Goal: Task Accomplishment & Management: Use online tool/utility

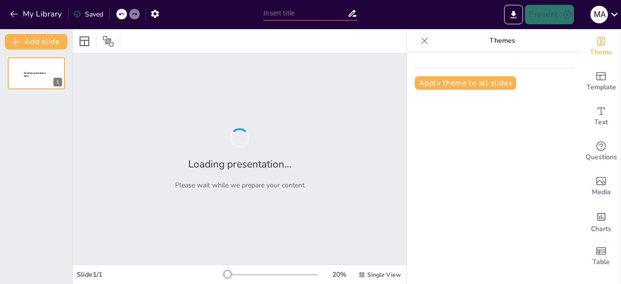
type input "Transformando la Educación Superior con IA: Estrategias para Docentes del ICES"
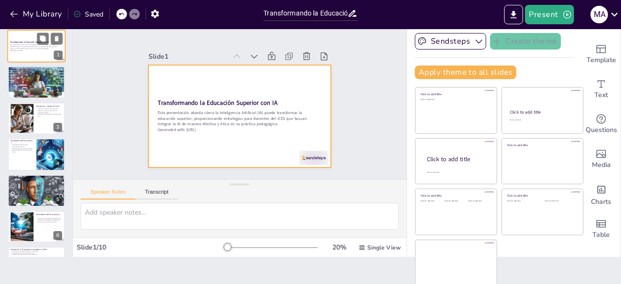
click at [35, 57] on div at bounding box center [36, 46] width 58 height 33
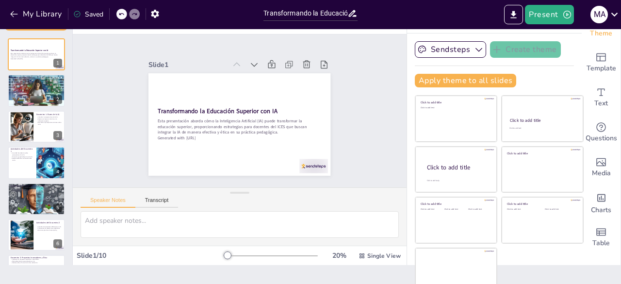
scroll to position [27, 0]
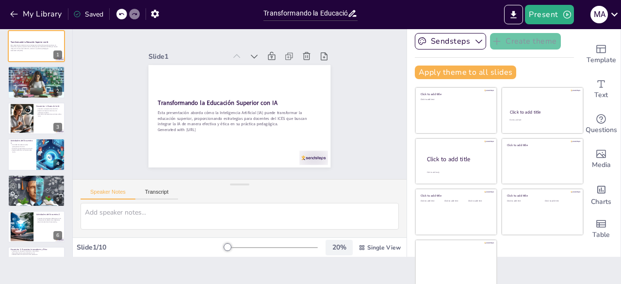
click at [328, 251] on div "20 %" at bounding box center [338, 246] width 23 height 9
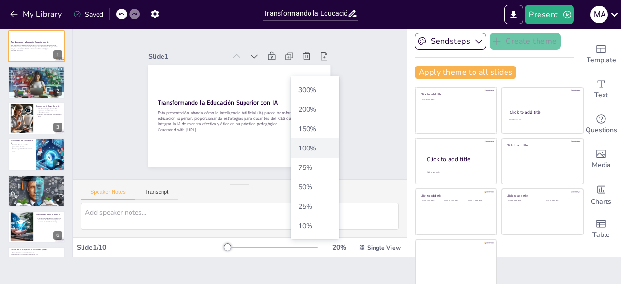
click at [312, 149] on font "%" at bounding box center [313, 148] width 6 height 9
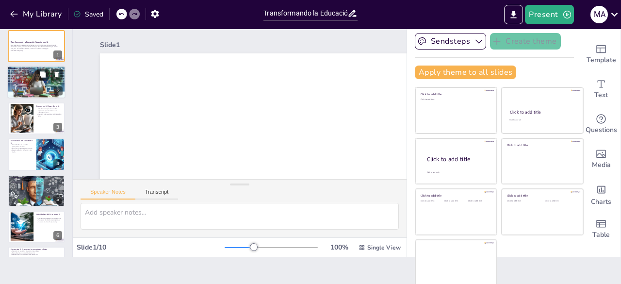
click at [30, 82] on div at bounding box center [36, 81] width 58 height 33
type textarea "Loremips do SI am co adipiscingeli seddoeiusm temporinc u lab etdolore magnaali…"
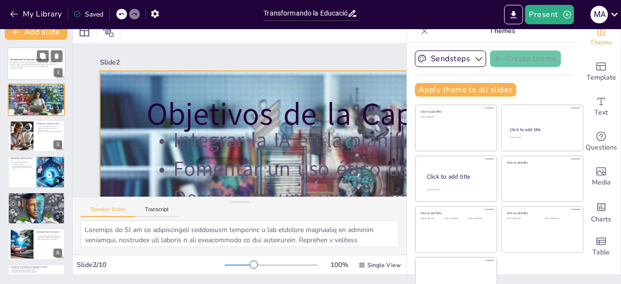
scroll to position [0, 0]
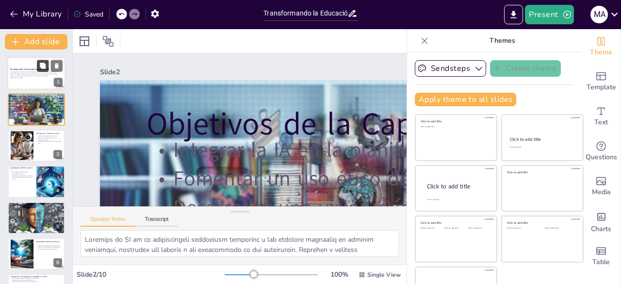
click at [41, 71] on button at bounding box center [43, 66] width 12 height 12
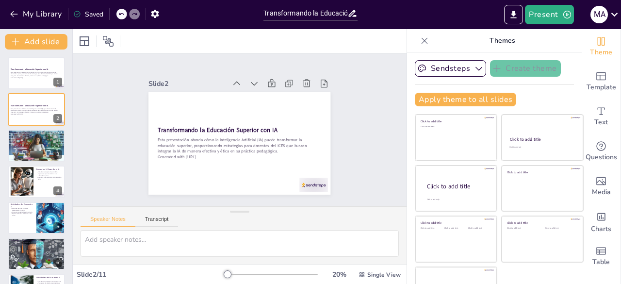
click at [419, 44] on icon at bounding box center [424, 41] width 10 height 10
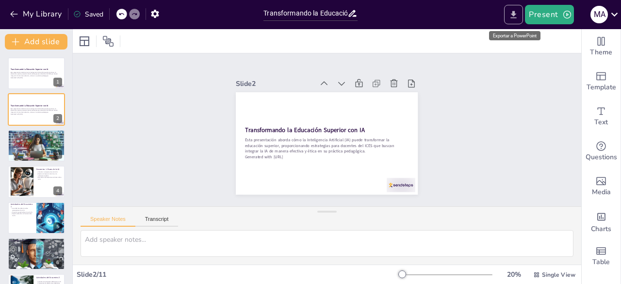
click at [515, 19] on icon "Export to PowerPoint" at bounding box center [513, 15] width 10 height 10
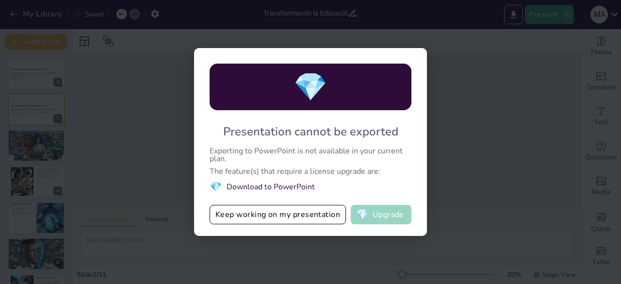
click at [396, 213] on button "💎 Upgrade" at bounding box center [381, 214] width 61 height 19
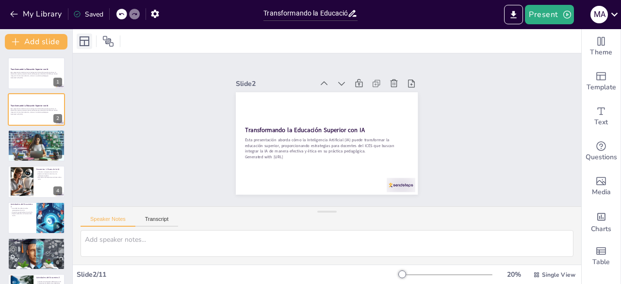
click at [87, 45] on icon at bounding box center [85, 41] width 12 height 12
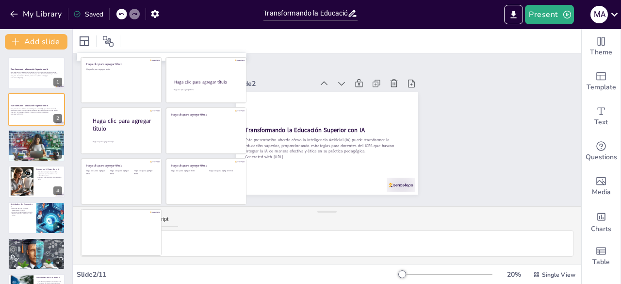
click at [268, 39] on div at bounding box center [327, 41] width 508 height 24
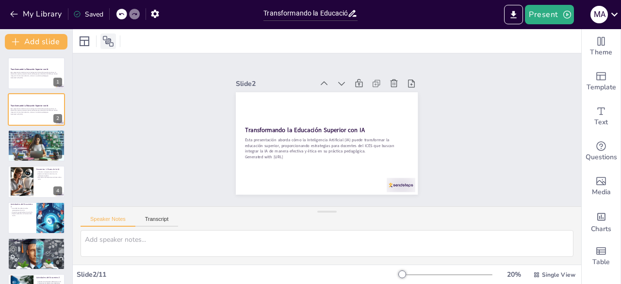
click at [108, 41] on icon at bounding box center [108, 41] width 11 height 11
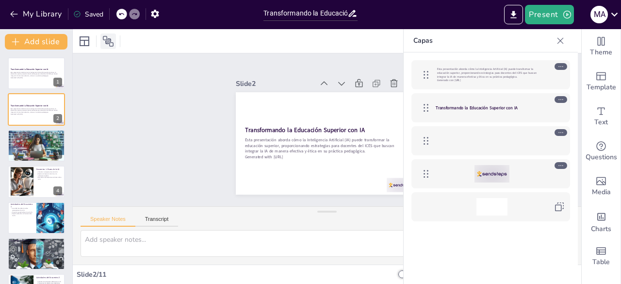
click at [108, 41] on icon at bounding box center [108, 41] width 11 height 11
click at [268, 58] on div "Slide 1 Transformando la Educación Superior con IA Esta presentación aborda cóm…" at bounding box center [327, 129] width 529 height 255
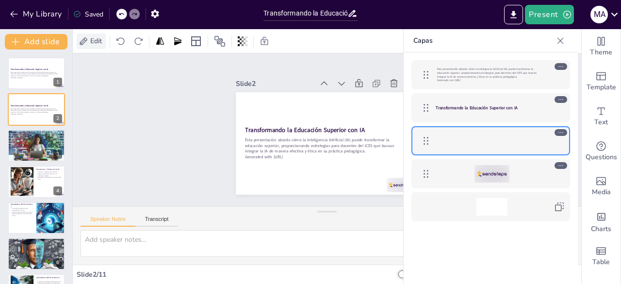
click at [100, 42] on span "Edit" at bounding box center [96, 40] width 16 height 9
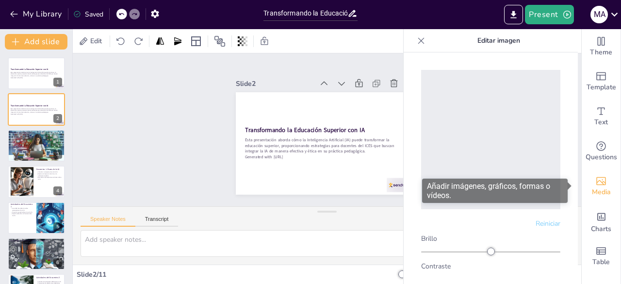
click at [595, 182] on icon "Add images, graphics, shapes or video" at bounding box center [601, 181] width 12 height 12
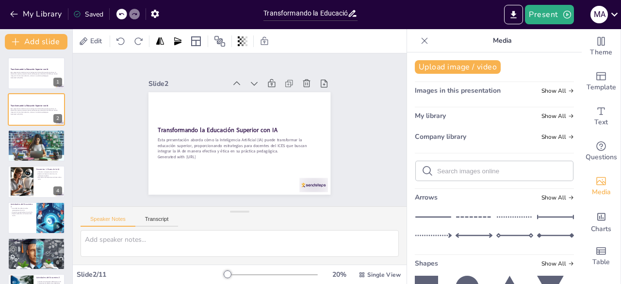
click at [458, 92] on span "Images in this presentation" at bounding box center [458, 90] width 86 height 9
click at [544, 92] on span "Show All" at bounding box center [557, 90] width 32 height 7
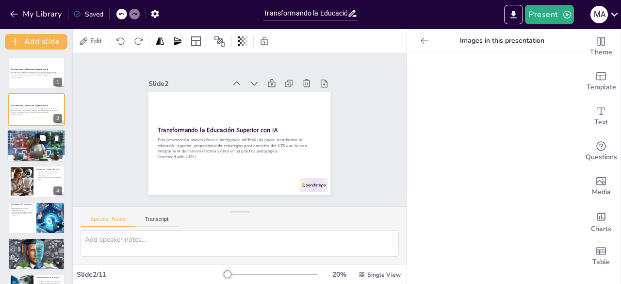
click at [29, 152] on div at bounding box center [36, 145] width 58 height 33
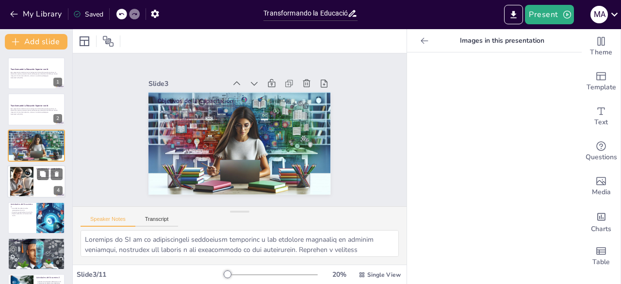
click at [41, 188] on div at bounding box center [36, 181] width 58 height 33
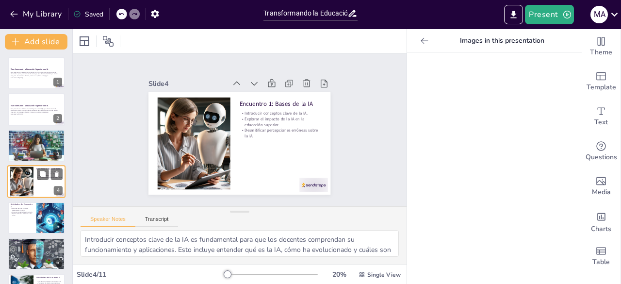
scroll to position [15, 0]
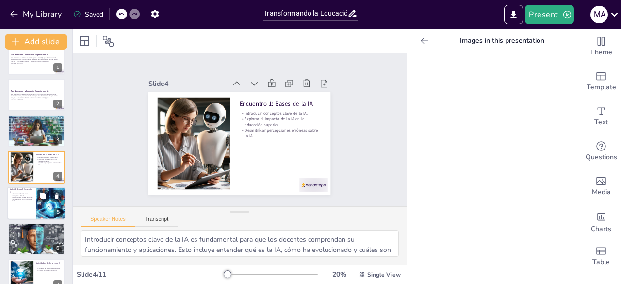
click at [46, 209] on div at bounding box center [51, 203] width 58 height 33
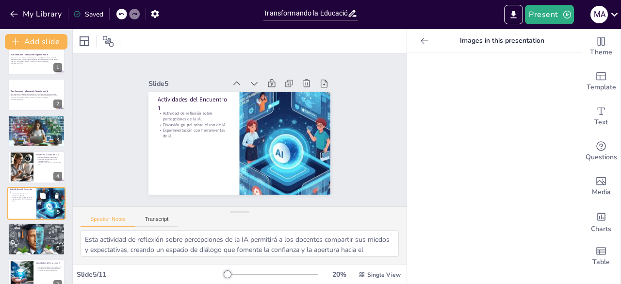
scroll to position [51, 0]
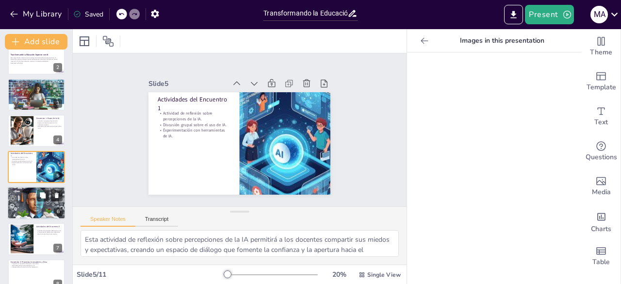
click at [41, 203] on div at bounding box center [36, 203] width 58 height 58
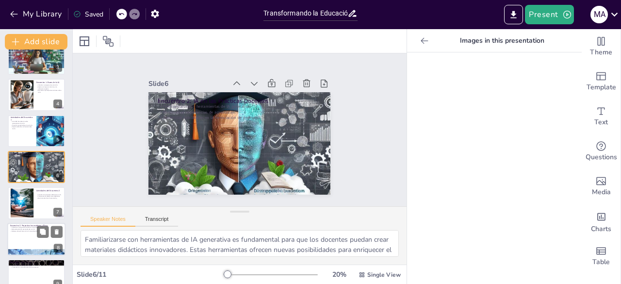
click at [26, 237] on div at bounding box center [36, 239] width 58 height 33
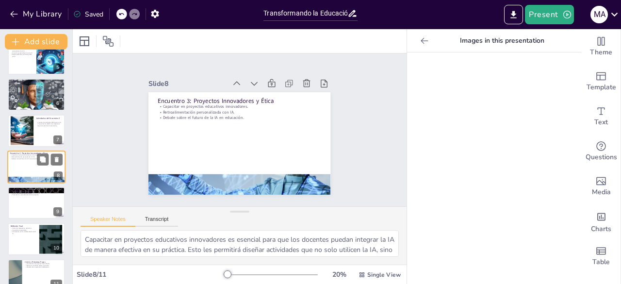
scroll to position [174, 0]
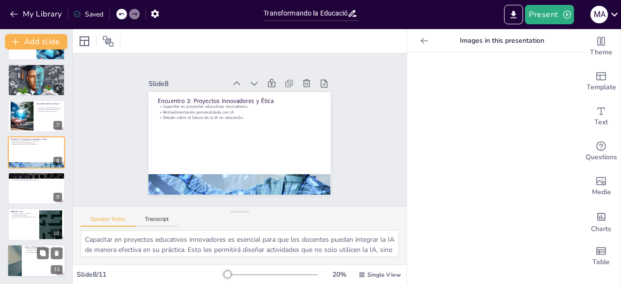
click at [35, 258] on div at bounding box center [36, 260] width 58 height 33
type textarea "La presentación de proyectos desarrollados es un momento clave para que los doc…"
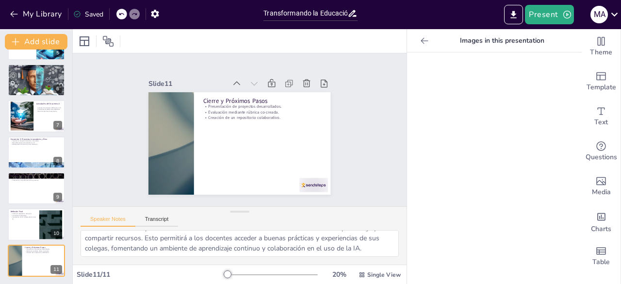
scroll to position [0, 0]
click at [613, 15] on icon at bounding box center [614, 15] width 7 height 4
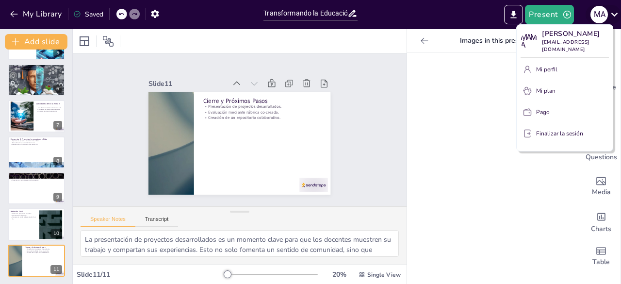
click at [613, 15] on div at bounding box center [310, 142] width 621 height 284
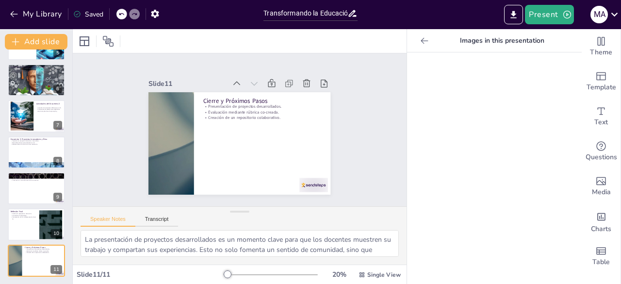
click at [92, 15] on div "Saved" at bounding box center [88, 14] width 30 height 9
click at [154, 14] on icon "button" at bounding box center [155, 14] width 8 height 8
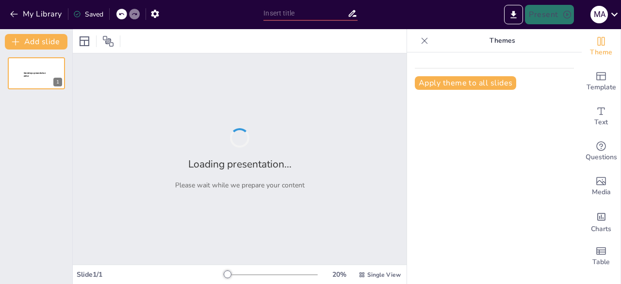
type input "Transformando la Educación Superior con IA: Estrategias para Docentes del ICES"
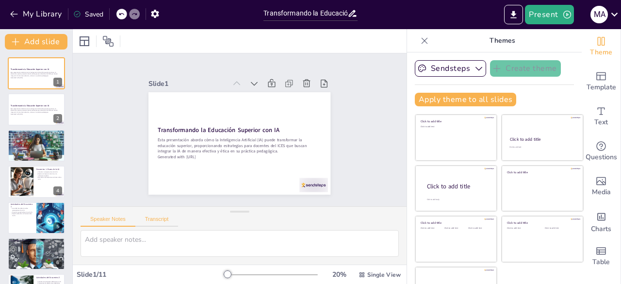
click at [162, 220] on button "Transcript" at bounding box center [156, 221] width 43 height 11
click at [118, 221] on button "Speaker Notes" at bounding box center [108, 221] width 55 height 11
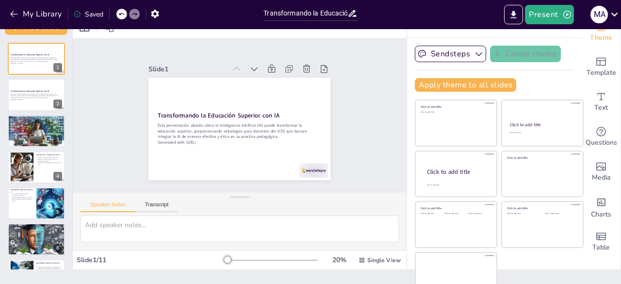
scroll to position [27, 0]
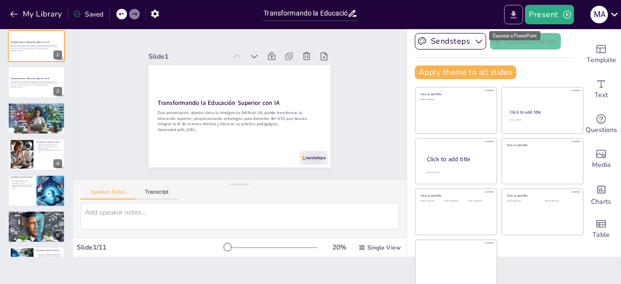
click at [512, 18] on icon "Export to PowerPoint" at bounding box center [514, 14] width 6 height 7
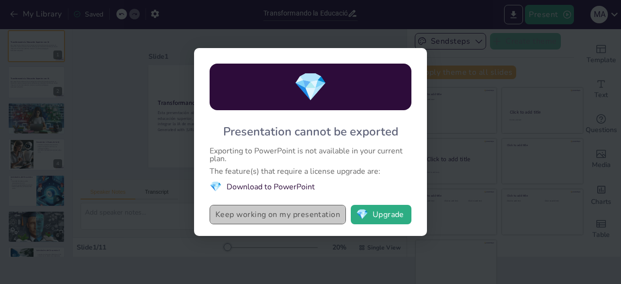
click at [273, 218] on button "Keep working on my presentation" at bounding box center [278, 214] width 136 height 19
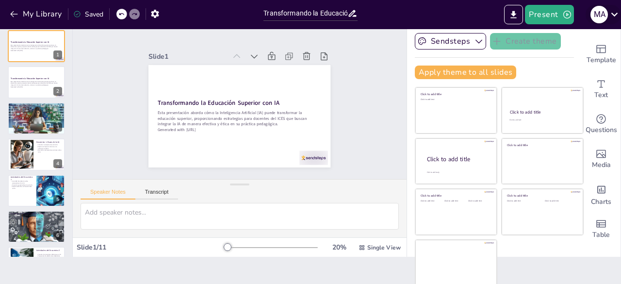
click at [613, 15] on icon at bounding box center [614, 15] width 7 height 4
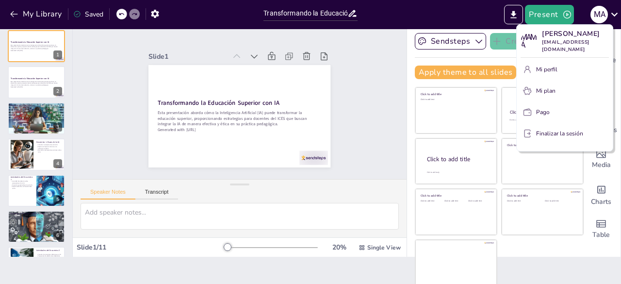
click at [599, 16] on div at bounding box center [310, 142] width 621 height 284
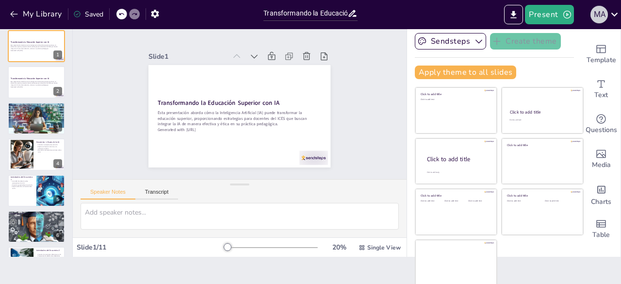
click at [599, 16] on div "M A" at bounding box center [598, 14] width 17 height 17
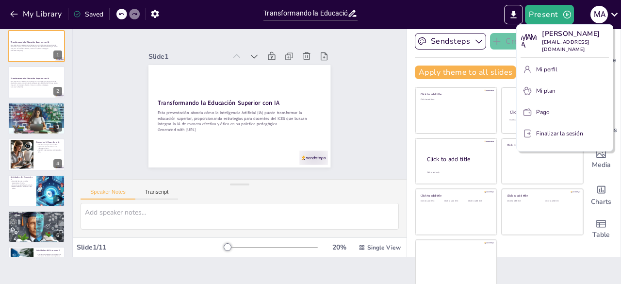
click at [600, 16] on div at bounding box center [310, 142] width 621 height 284
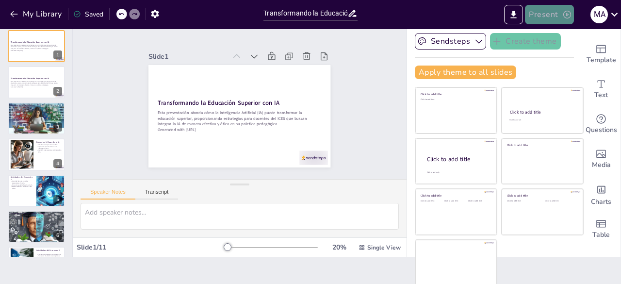
click at [559, 12] on button "Present" at bounding box center [549, 14] width 48 height 19
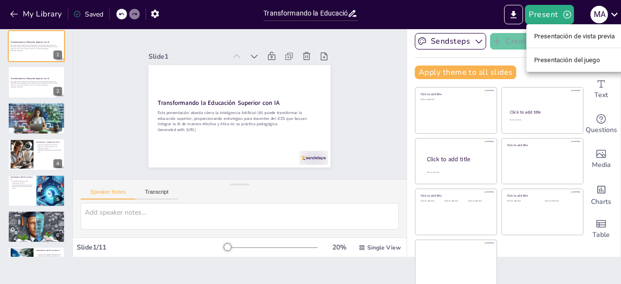
click at [563, 39] on font "Presentación de vista previa" at bounding box center [574, 35] width 81 height 7
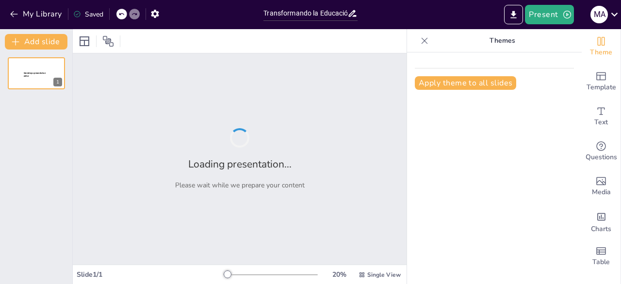
type input "Transformando la Educación Superior con IA: Estrategias para Docentes del ICES"
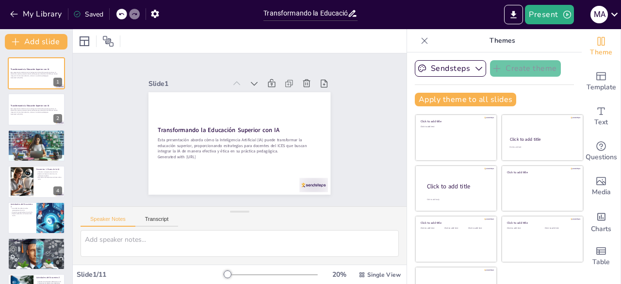
click at [419, 42] on icon at bounding box center [424, 41] width 10 height 10
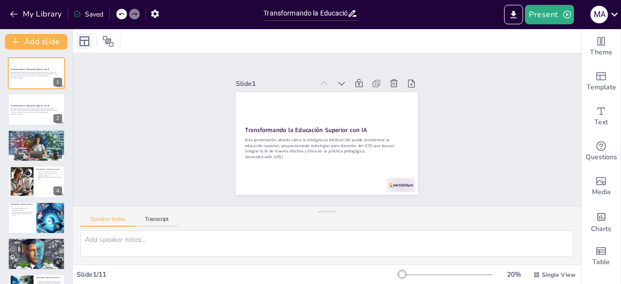
click at [82, 43] on icon at bounding box center [85, 41] width 12 height 12
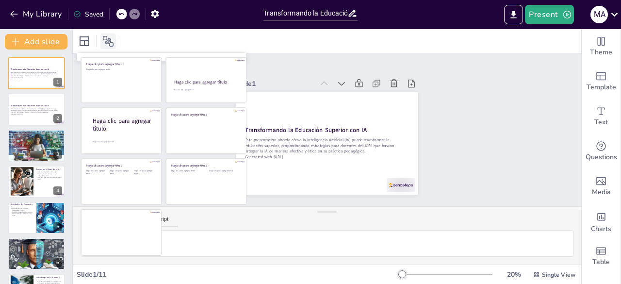
click at [106, 42] on icon at bounding box center [108, 41] width 12 height 12
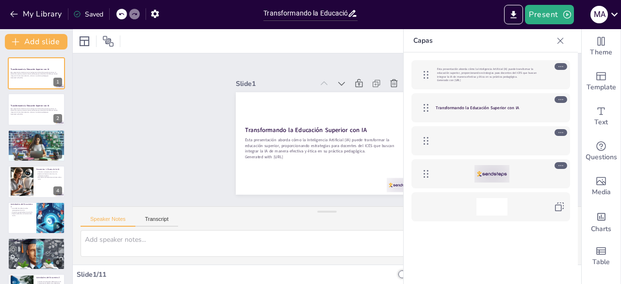
click at [561, 37] on icon at bounding box center [560, 41] width 10 height 10
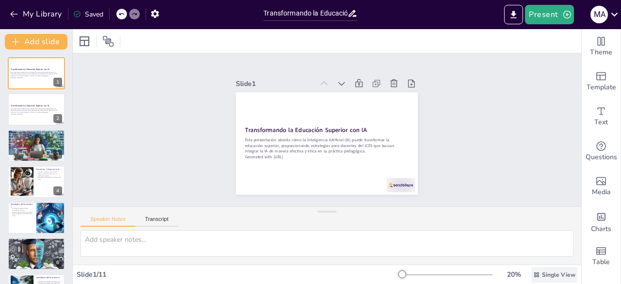
click at [532, 277] on div "Single View" at bounding box center [554, 275] width 46 height 16
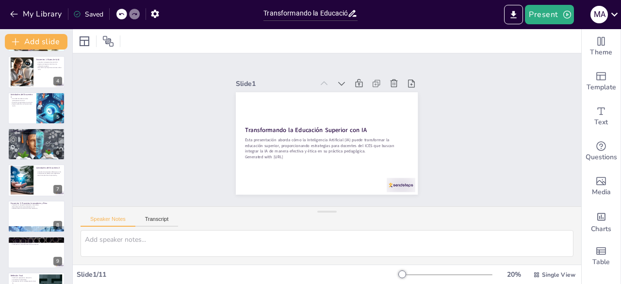
scroll to position [174, 0]
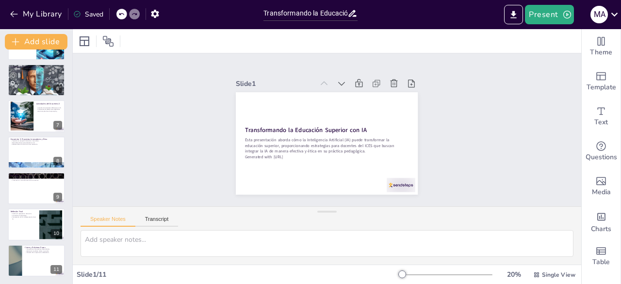
click at [91, 12] on div "Saved" at bounding box center [88, 14] width 30 height 9
click at [91, 16] on div "Saved" at bounding box center [88, 14] width 30 height 9
click at [76, 14] on icon at bounding box center [77, 14] width 8 height 8
drag, startPoint x: 76, startPoint y: 14, endPoint x: 44, endPoint y: 20, distance: 32.5
click at [44, 20] on button "My Library" at bounding box center [36, 14] width 59 height 16
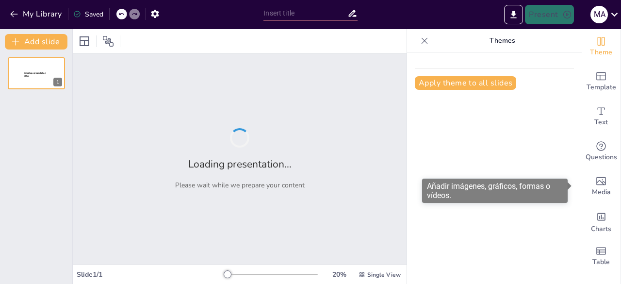
type input "Transformando la Educación Superior con IA: Estrategias para Docentes del ICES"
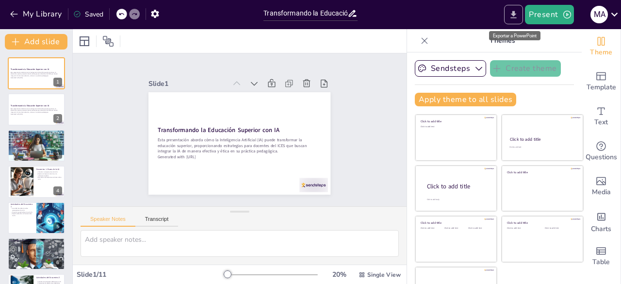
click at [515, 11] on icon "Export to PowerPoint" at bounding box center [514, 14] width 6 height 7
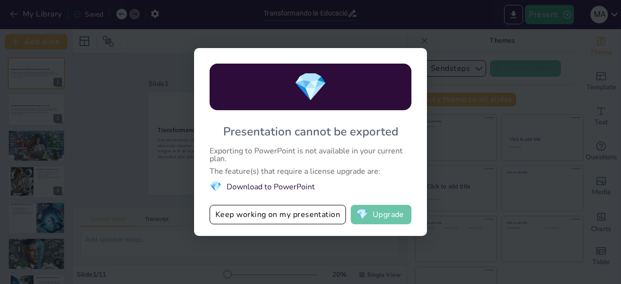
click at [403, 215] on button "💎 Upgrade" at bounding box center [381, 214] width 61 height 19
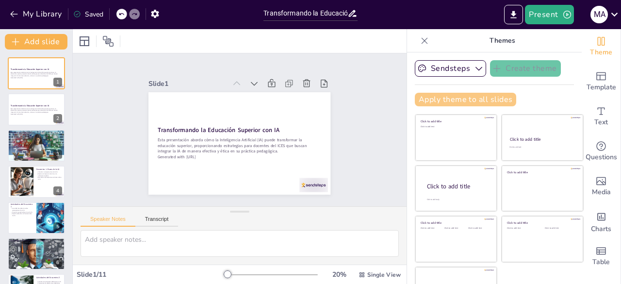
click at [438, 97] on button "Apply theme to all slides" at bounding box center [465, 100] width 101 height 14
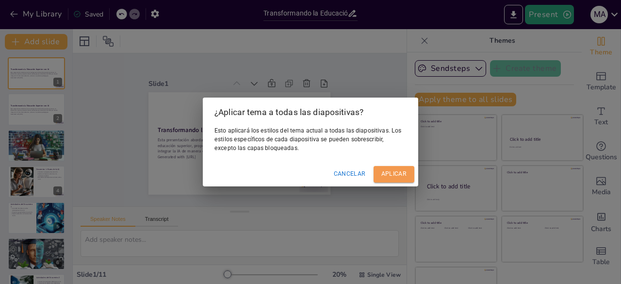
click at [390, 180] on button "Aplicar" at bounding box center [393, 174] width 41 height 16
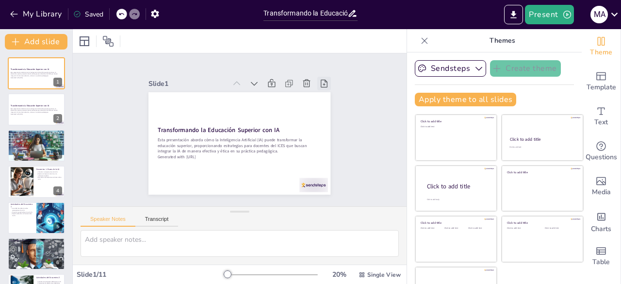
click at [323, 87] on icon at bounding box center [328, 92] width 11 height 11
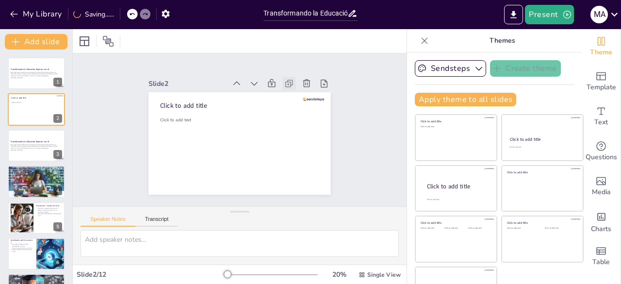
click at [287, 83] on icon at bounding box center [288, 84] width 2 height 2
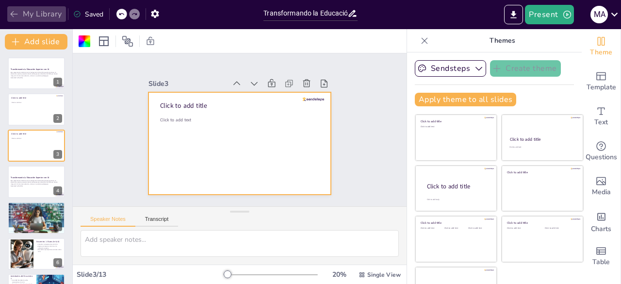
click at [13, 19] on button "My Library" at bounding box center [36, 14] width 59 height 16
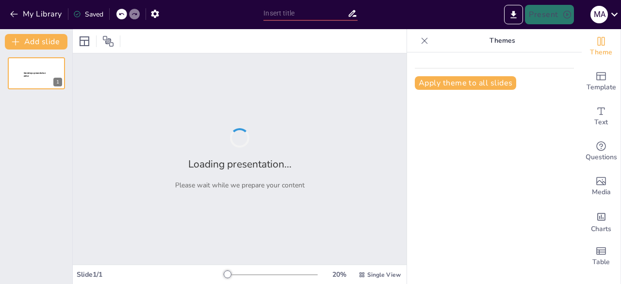
type input "Transformando la Educación Superior con IA: Estrategias para Docentes del ICES"
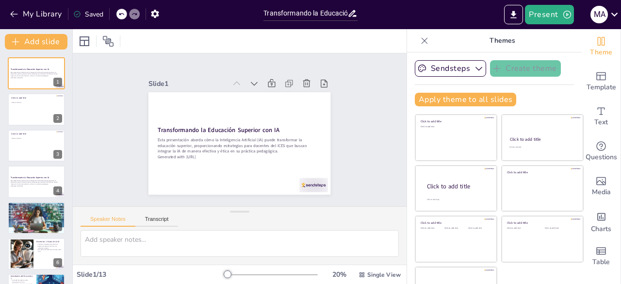
click at [97, 16] on div "Saved" at bounding box center [88, 14] width 30 height 9
click at [235, 40] on div at bounding box center [240, 41] width 334 height 24
click at [99, 15] on div "Saved" at bounding box center [88, 14] width 30 height 9
click at [76, 16] on icon at bounding box center [77, 14] width 8 height 8
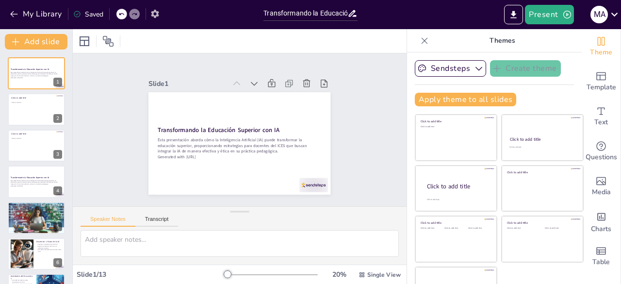
click at [157, 15] on icon "button" at bounding box center [155, 14] width 8 height 8
